Goal: Task Accomplishment & Management: Use online tool/utility

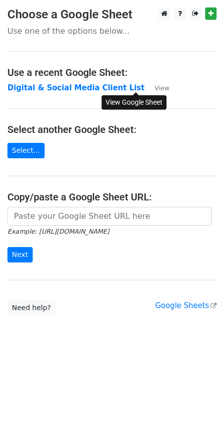
click at [155, 88] on small "View" at bounding box center [162, 87] width 15 height 7
click at [27, 151] on link "Select..." at bounding box center [25, 150] width 37 height 15
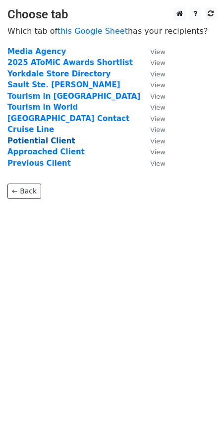
click at [39, 139] on strong "Potiential Client" at bounding box center [41, 140] width 68 height 9
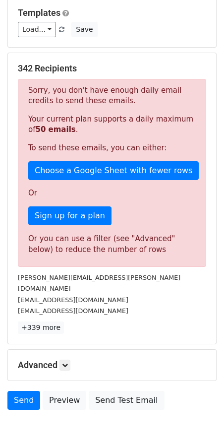
scroll to position [132, 0]
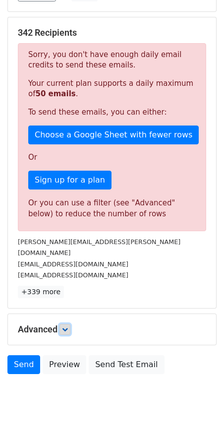
click at [68, 326] on icon at bounding box center [65, 329] width 6 height 6
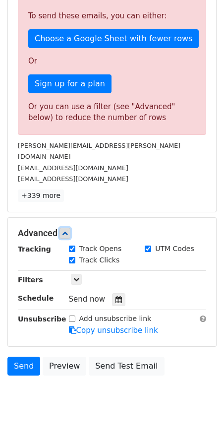
scroll to position [230, 0]
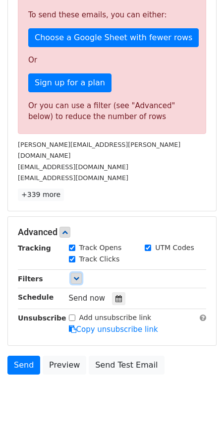
click at [75, 275] on icon at bounding box center [76, 278] width 6 height 6
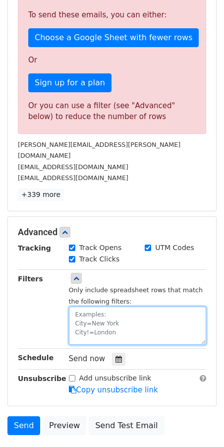
click at [89, 312] on textarea at bounding box center [138, 325] width 138 height 38
type textarea "Brand=Korean"
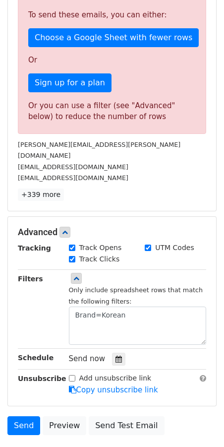
click at [97, 173] on div "342 Recipients Sorry, you don't have enough daily email credits to send these e…" at bounding box center [112, 65] width 188 height 271
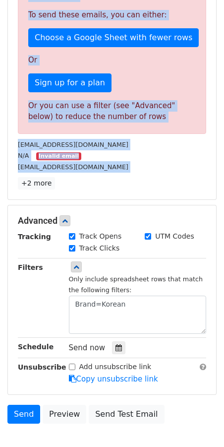
click at [144, 166] on div "daldongnaeca@gmail.com" at bounding box center [111, 166] width 203 height 11
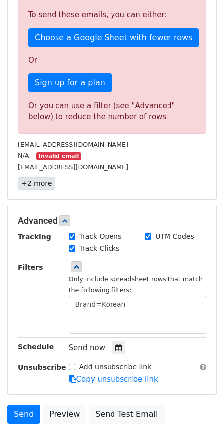
click at [43, 182] on link "+2 more" at bounding box center [36, 183] width 37 height 12
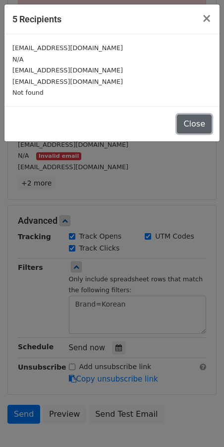
click at [195, 127] on button "Close" at bounding box center [194, 124] width 35 height 19
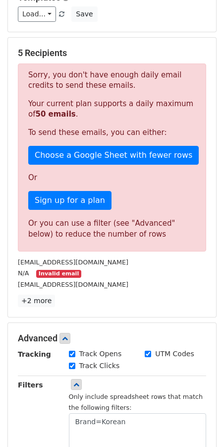
scroll to position [0, 0]
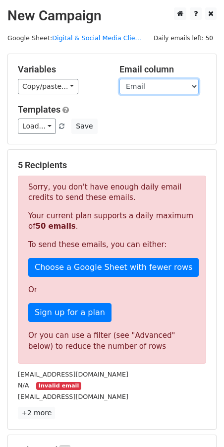
click at [173, 89] on select "Company Name Industry Focus Brand Website First Name Last Name Contact Method (…" at bounding box center [158, 86] width 79 height 15
click at [158, 89] on select "Company Name Industry Focus Brand Website First Name Last Name Contact Method (…" at bounding box center [158, 86] width 79 height 15
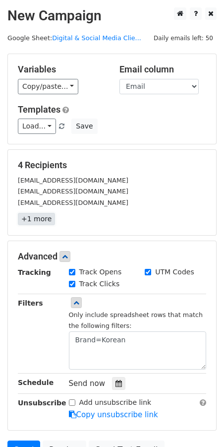
click at [31, 220] on link "+1 more" at bounding box center [36, 219] width 37 height 12
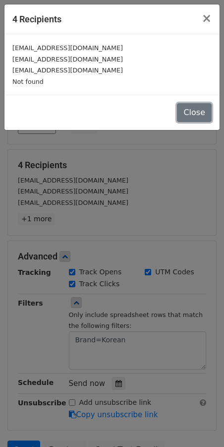
click at [198, 110] on button "Close" at bounding box center [194, 112] width 35 height 19
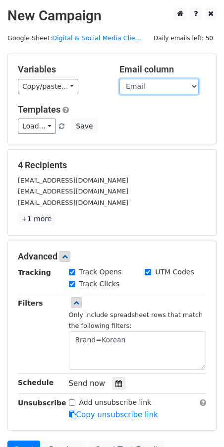
click at [153, 88] on select "Company Name Industry Focus Brand Website First Name Last Name Contact Method (…" at bounding box center [158, 86] width 79 height 15
click at [153, 89] on select "Company Name Industry Focus Brand Website First Name Last Name Contact Method (…" at bounding box center [158, 86] width 79 height 15
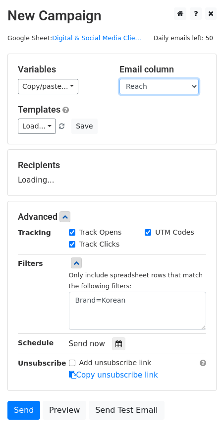
click at [162, 86] on select "Company Name Industry Focus Brand Website First Name Last Name Contact Method (…" at bounding box center [158, 86] width 79 height 15
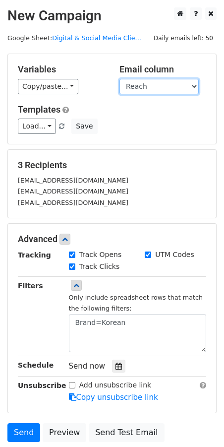
select select "Email"
click at [120, 366] on div at bounding box center [118, 365] width 13 height 13
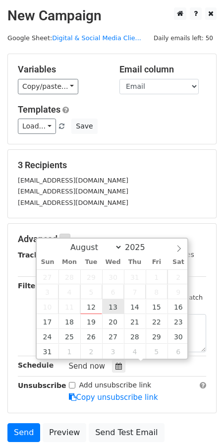
type input "2025-08-13 12:00"
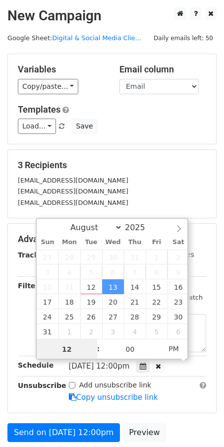
scroll to position [0, 0]
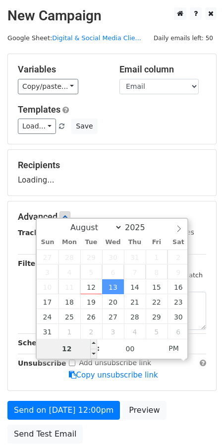
type input "9"
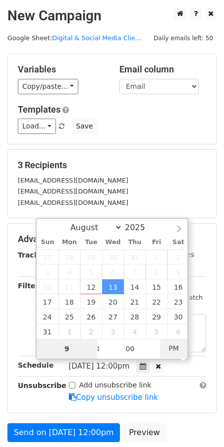
type input "2025-08-13 09:00"
type input "09"
click at [182, 346] on span "PM" at bounding box center [173, 348] width 27 height 20
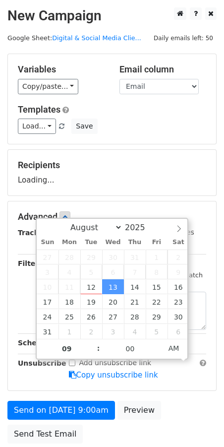
click at [163, 386] on div "Advanced Tracking Track Opens UTM Codes Track Clicks Filters Only include sprea…" at bounding box center [112, 295] width 208 height 189
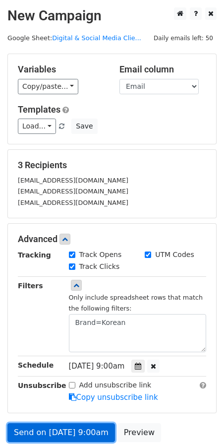
click at [66, 434] on link "Send on Aug 13 at 9:00am" at bounding box center [61, 432] width 108 height 19
